Goal: Navigation & Orientation: Find specific page/section

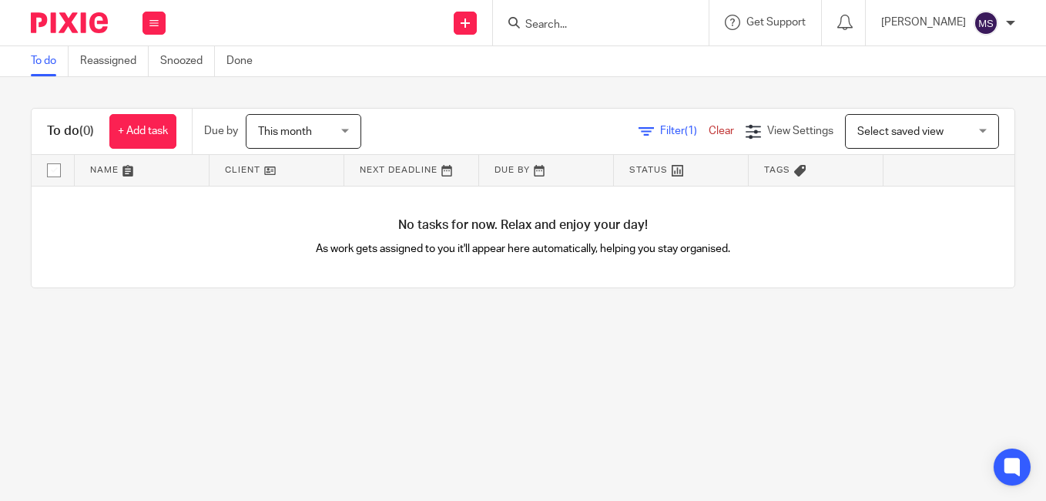
click at [1008, 25] on div at bounding box center [1010, 22] width 9 height 9
click at [160, 19] on button at bounding box center [154, 23] width 23 height 23
click at [149, 112] on link "Clients" at bounding box center [150, 117] width 34 height 11
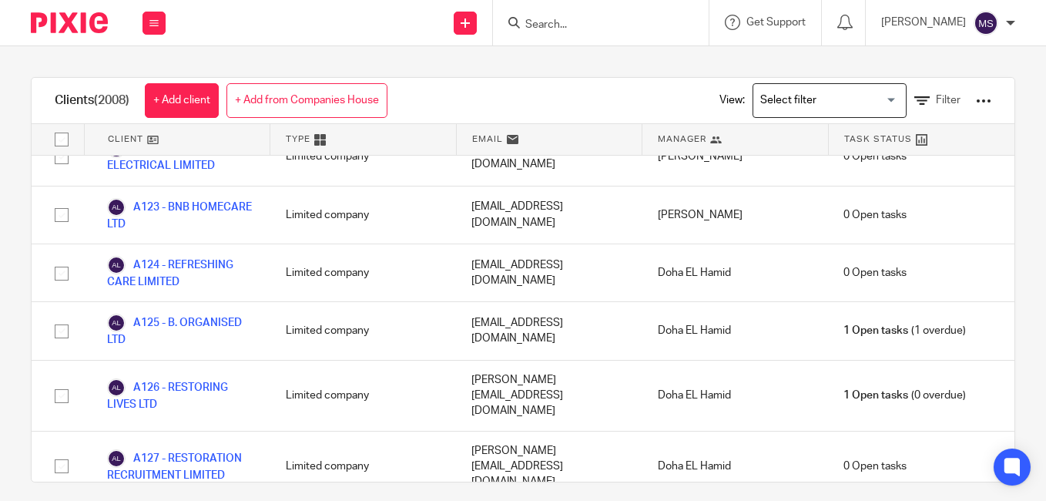
scroll to position [1464, 0]
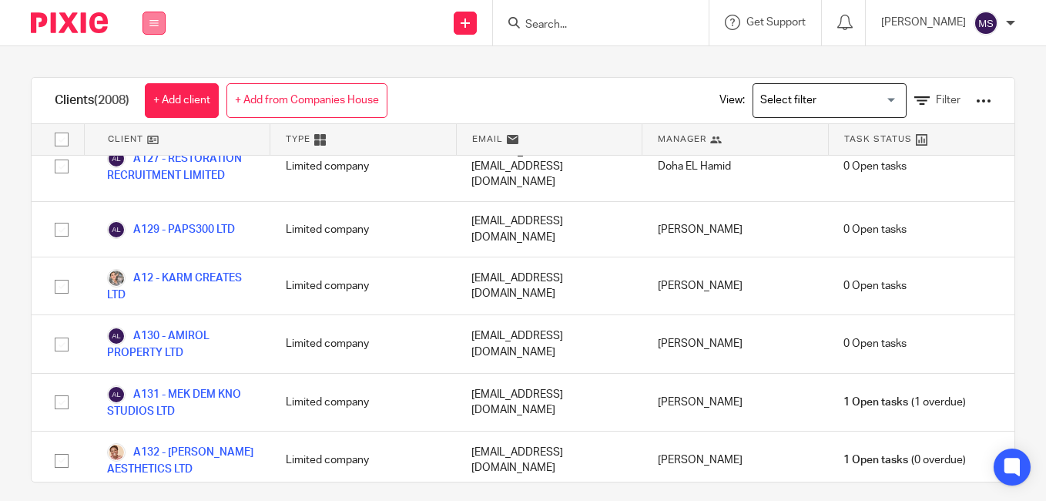
click at [151, 15] on button at bounding box center [154, 23] width 23 height 23
click at [152, 134] on link "Team" at bounding box center [145, 139] width 25 height 11
